Goal: Go to known website

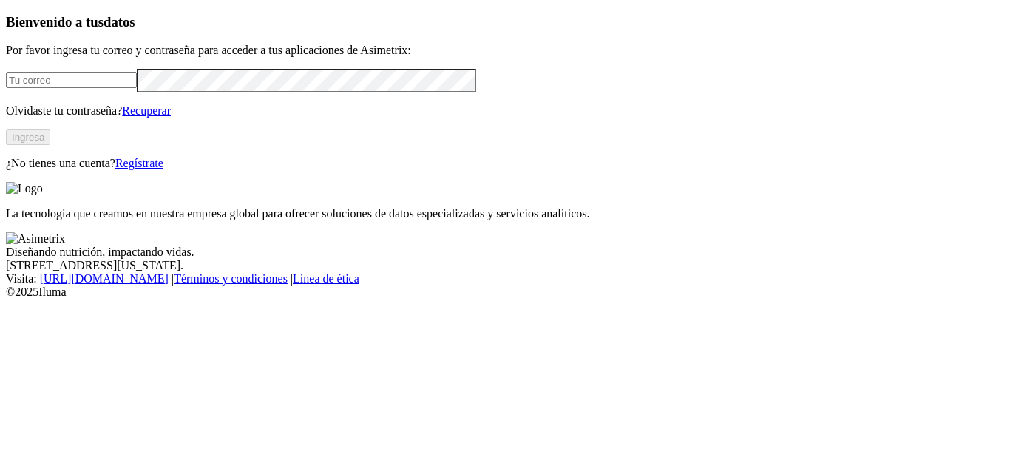
type input "[PERSON_NAME][EMAIL_ADDRESS][DOMAIN_NAME]"
click at [50, 145] on button "Ingresa" at bounding box center [28, 137] width 44 height 16
